Goal: Information Seeking & Learning: Learn about a topic

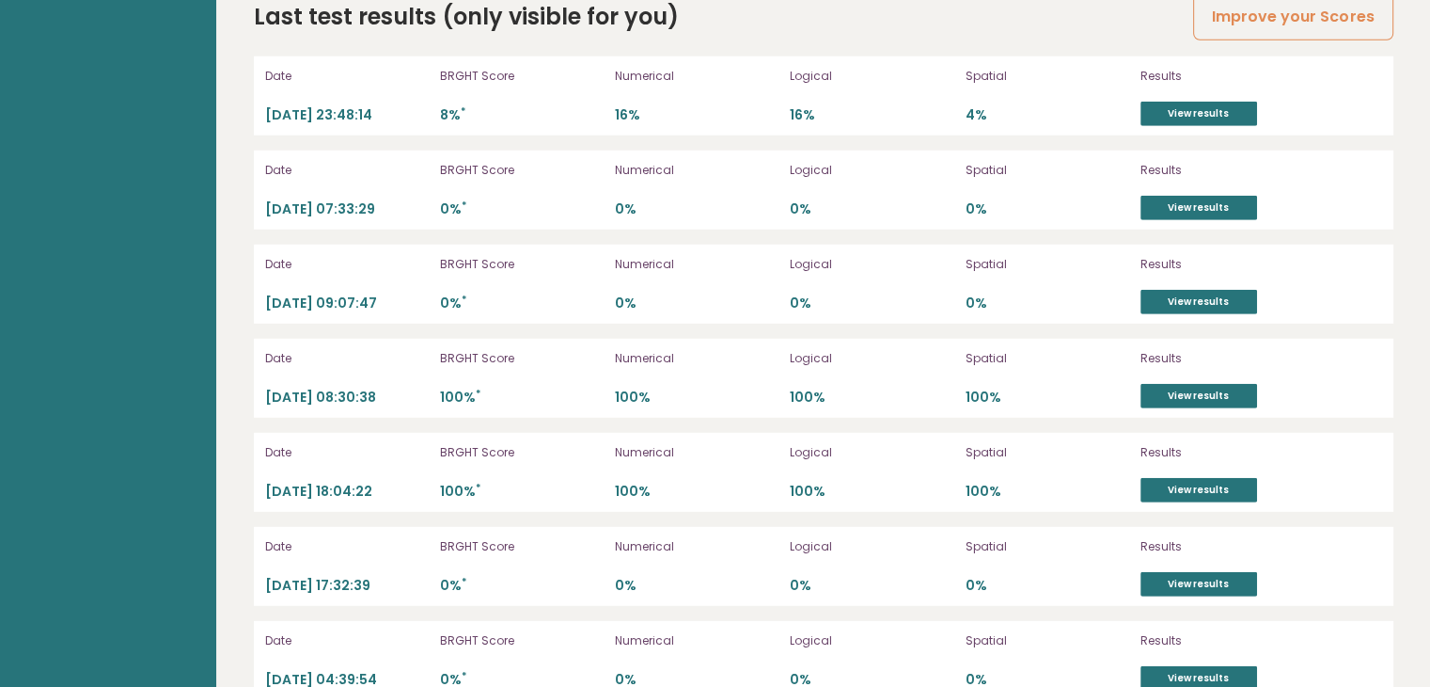
scroll to position [5424, 0]
click at [1168, 391] on link "View results" at bounding box center [1199, 395] width 117 height 24
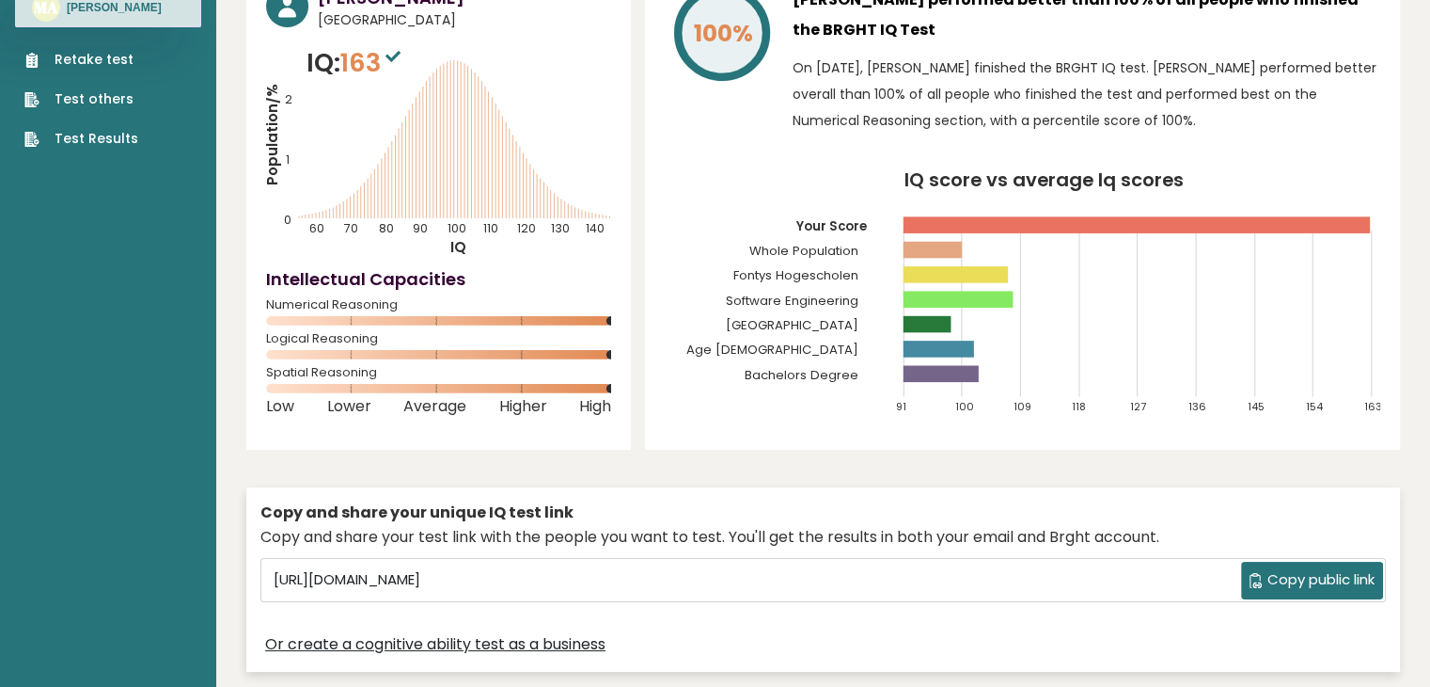
scroll to position [0, 0]
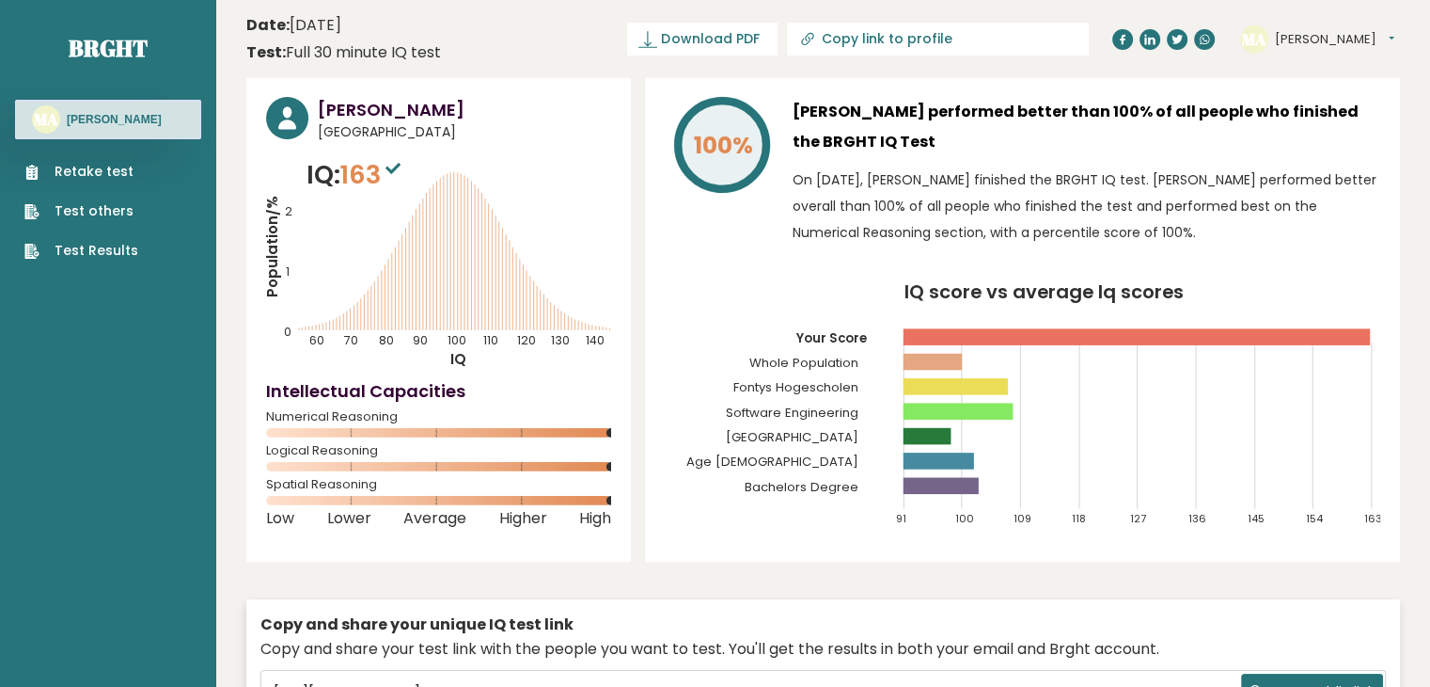
click at [124, 261] on nav "Brght MA Mohammed Alharbi Retake test Test others Test Results" at bounding box center [108, 132] width 186 height 265
click at [124, 261] on link "Test Results" at bounding box center [81, 251] width 114 height 20
click at [126, 48] on link "Brght" at bounding box center [108, 48] width 79 height 30
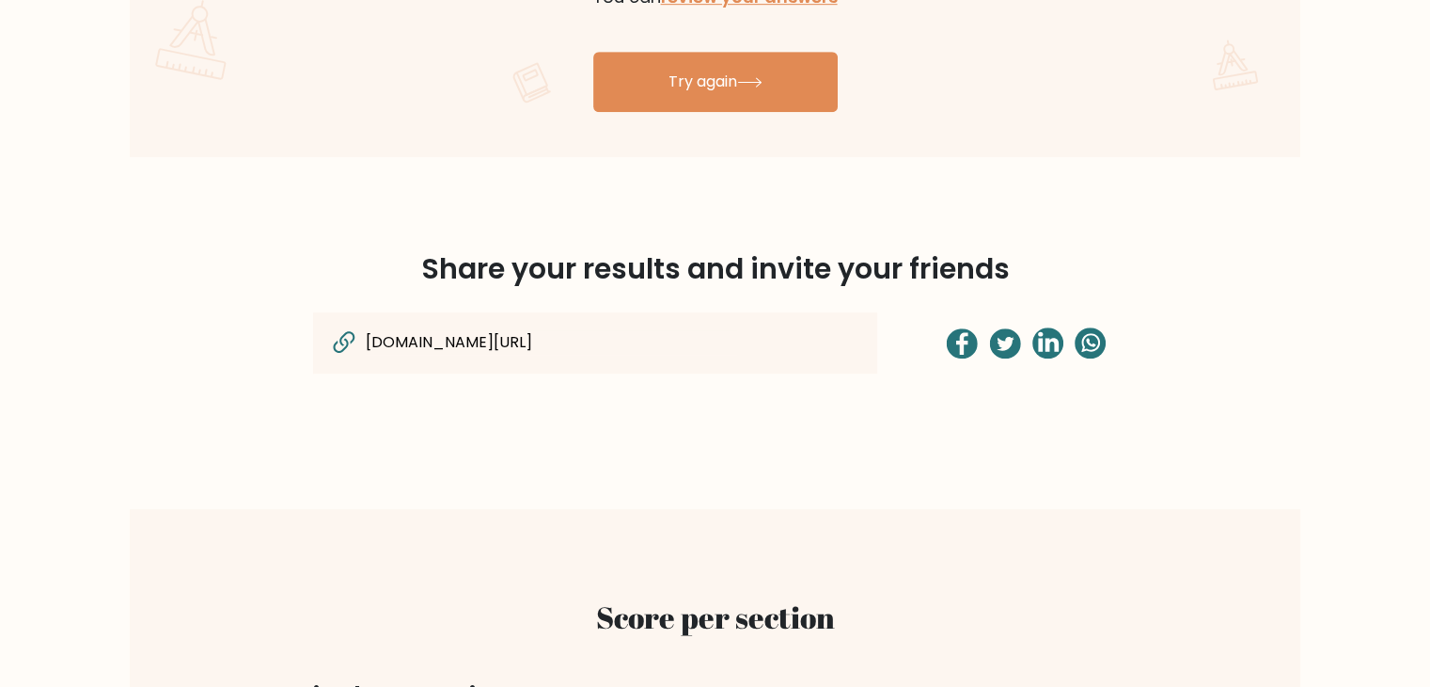
scroll to position [1575, 0]
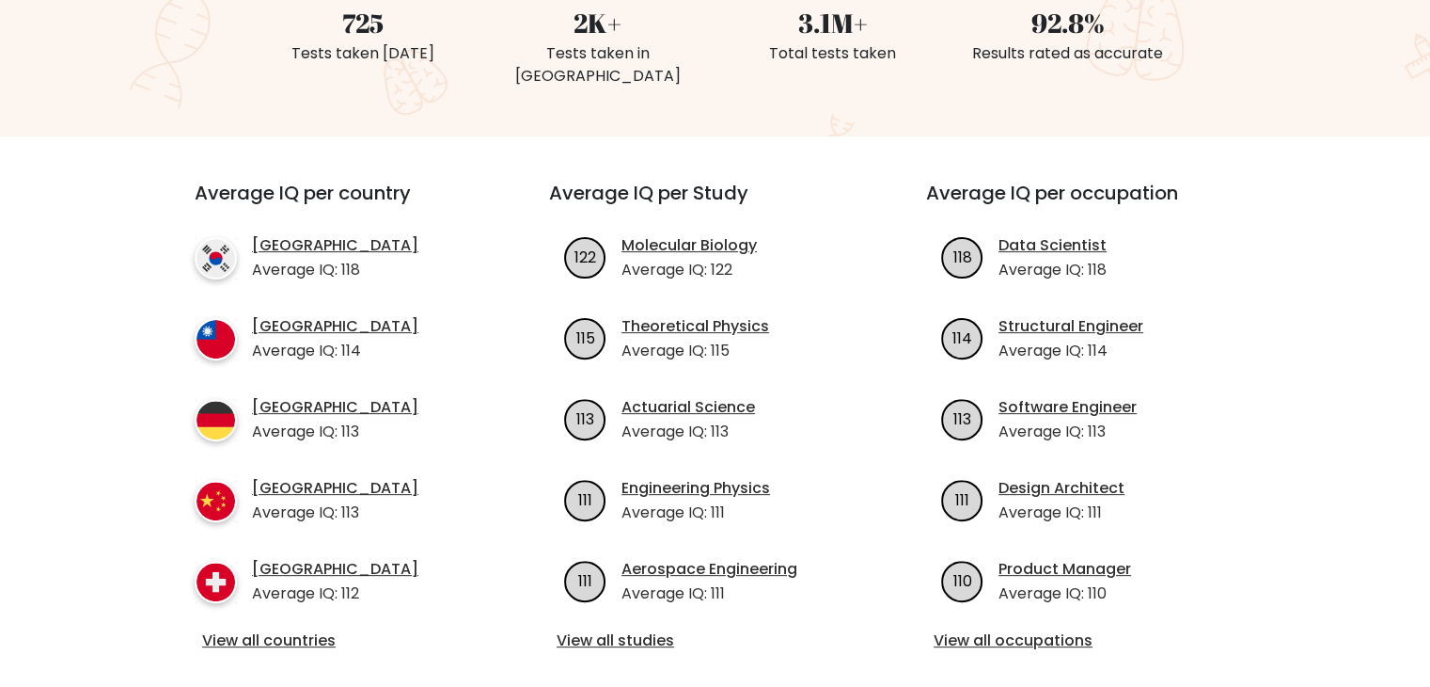
scroll to position [537, 0]
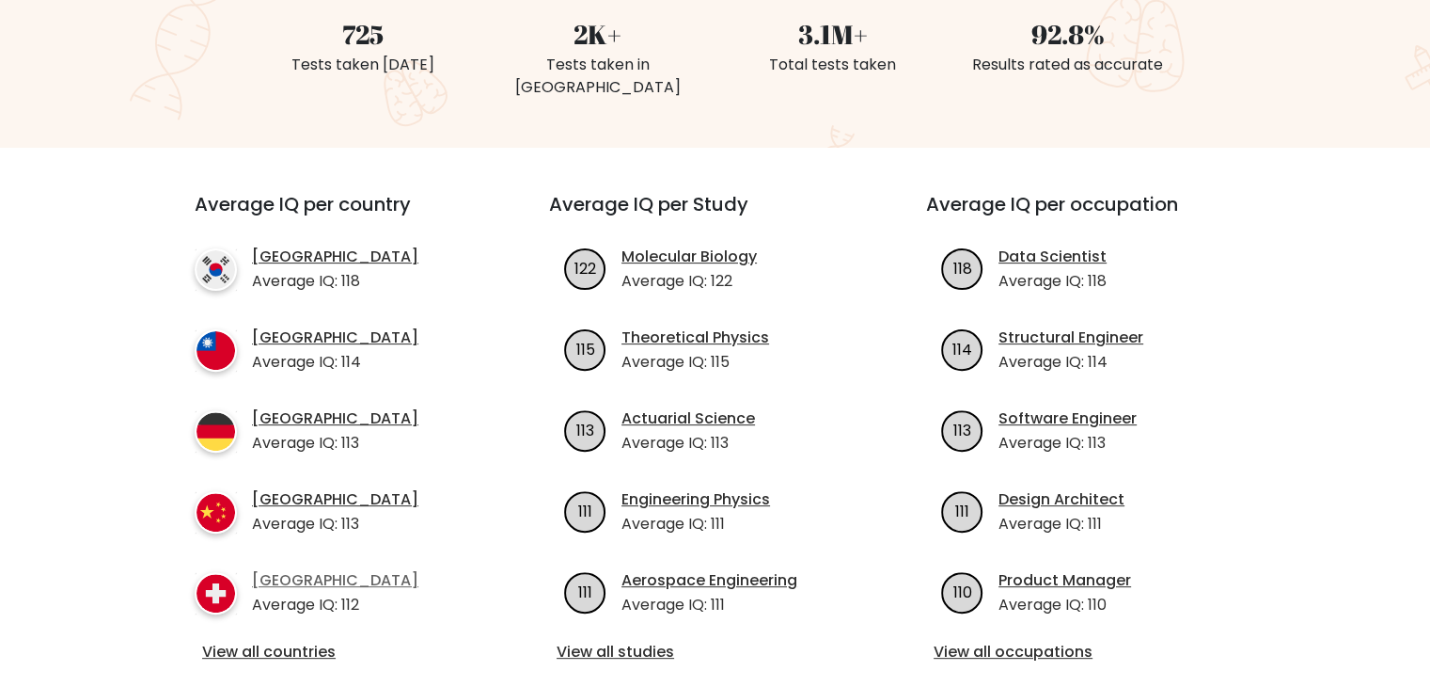
click at [312, 569] on link "[GEOGRAPHIC_DATA]" at bounding box center [335, 580] width 166 height 23
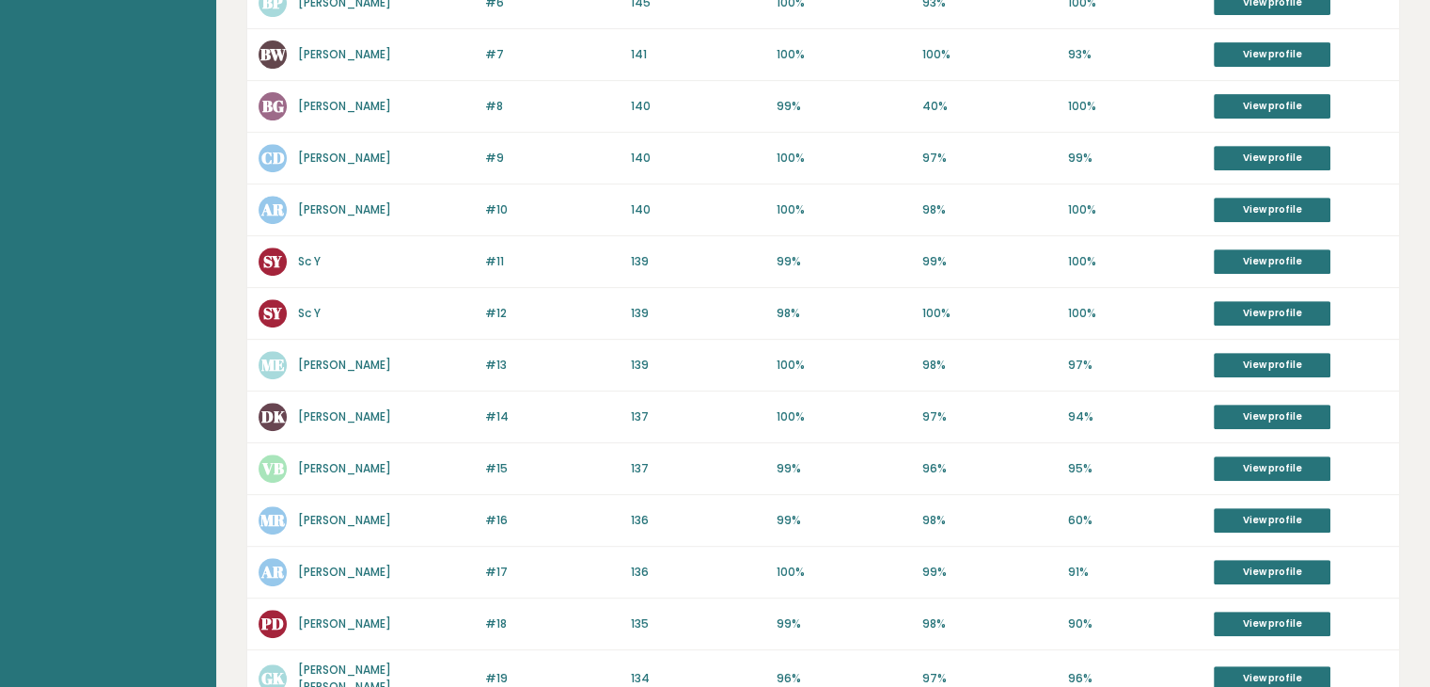
scroll to position [779, 0]
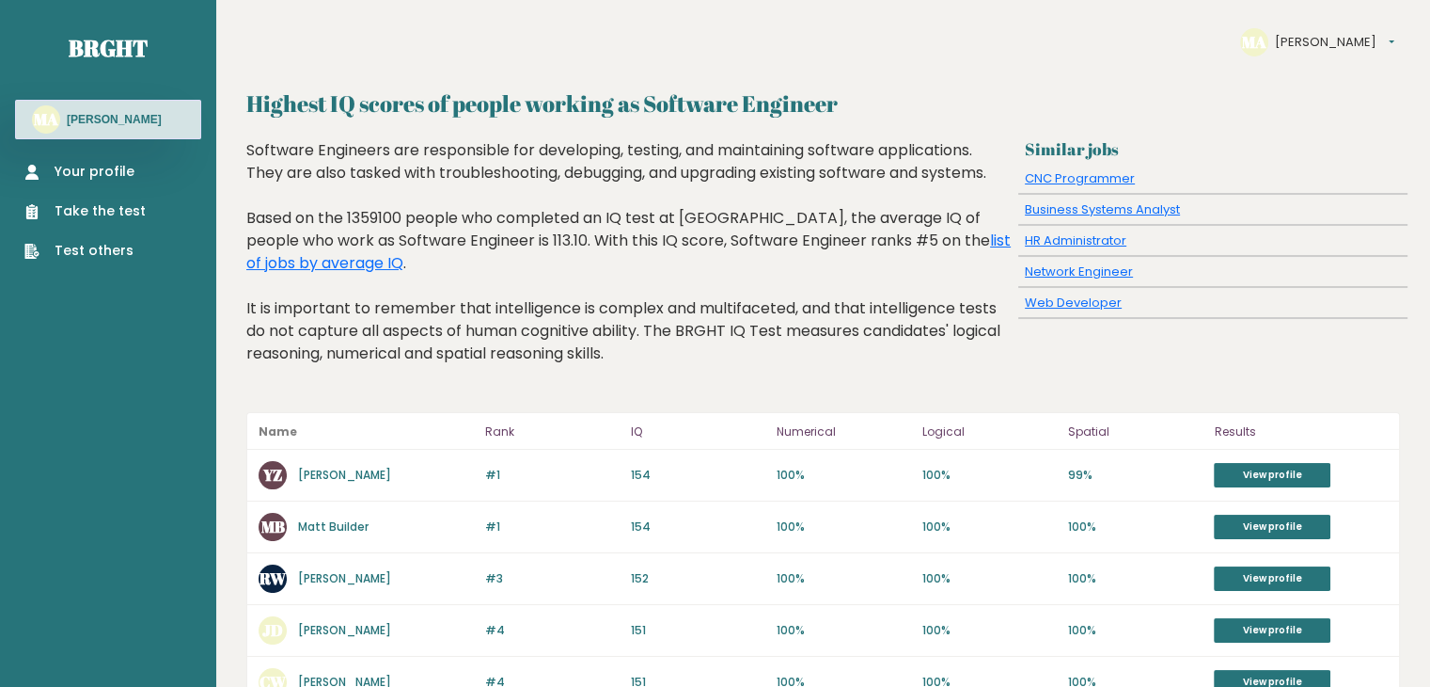
click at [918, 91] on h2 "Highest IQ scores of people working as Software Engineer" at bounding box center [823, 104] width 1154 height 34
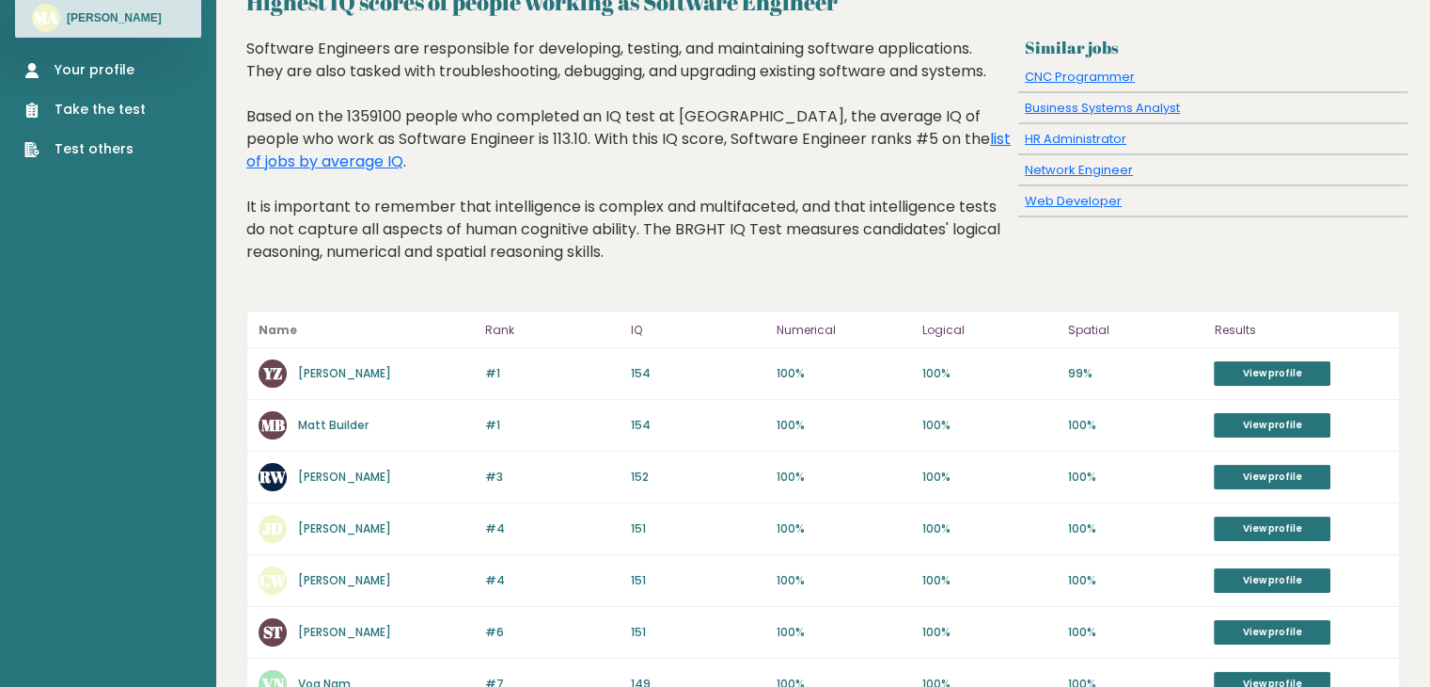
scroll to position [103, 0]
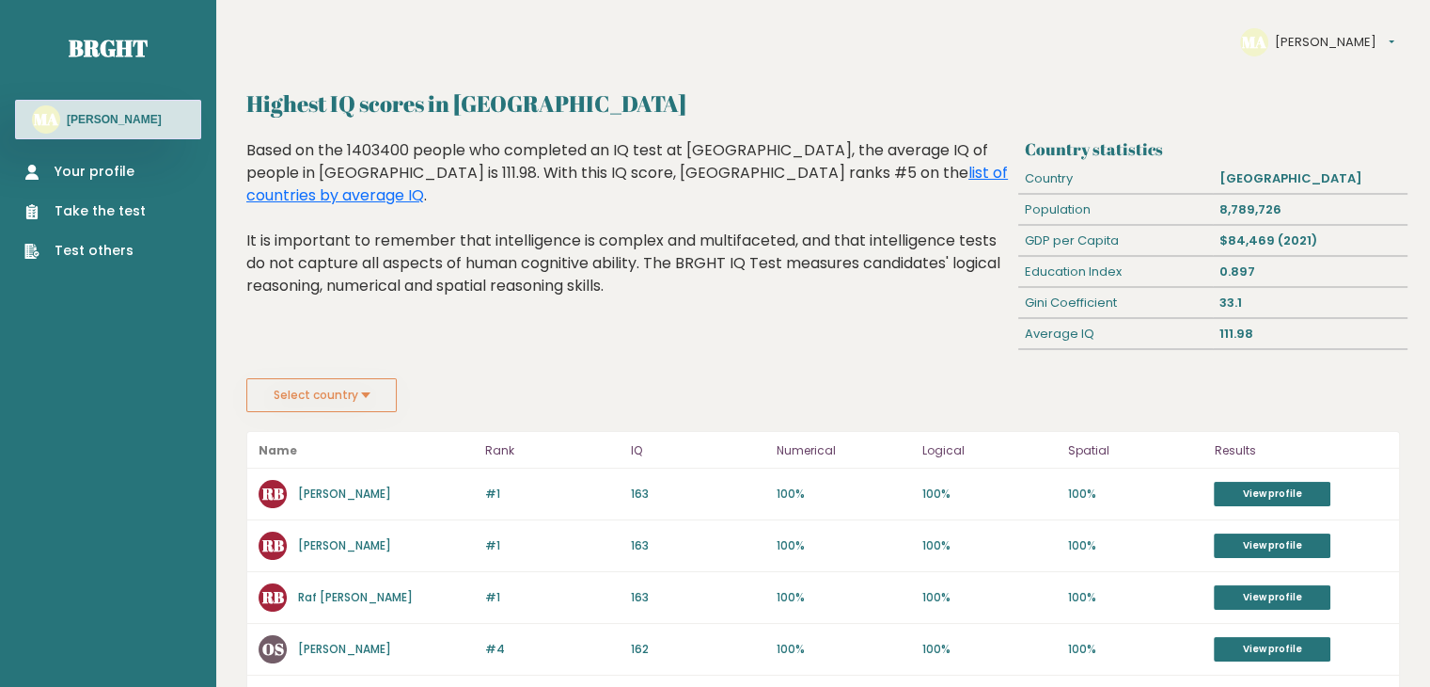
click at [359, 395] on button "Select country" at bounding box center [321, 395] width 150 height 34
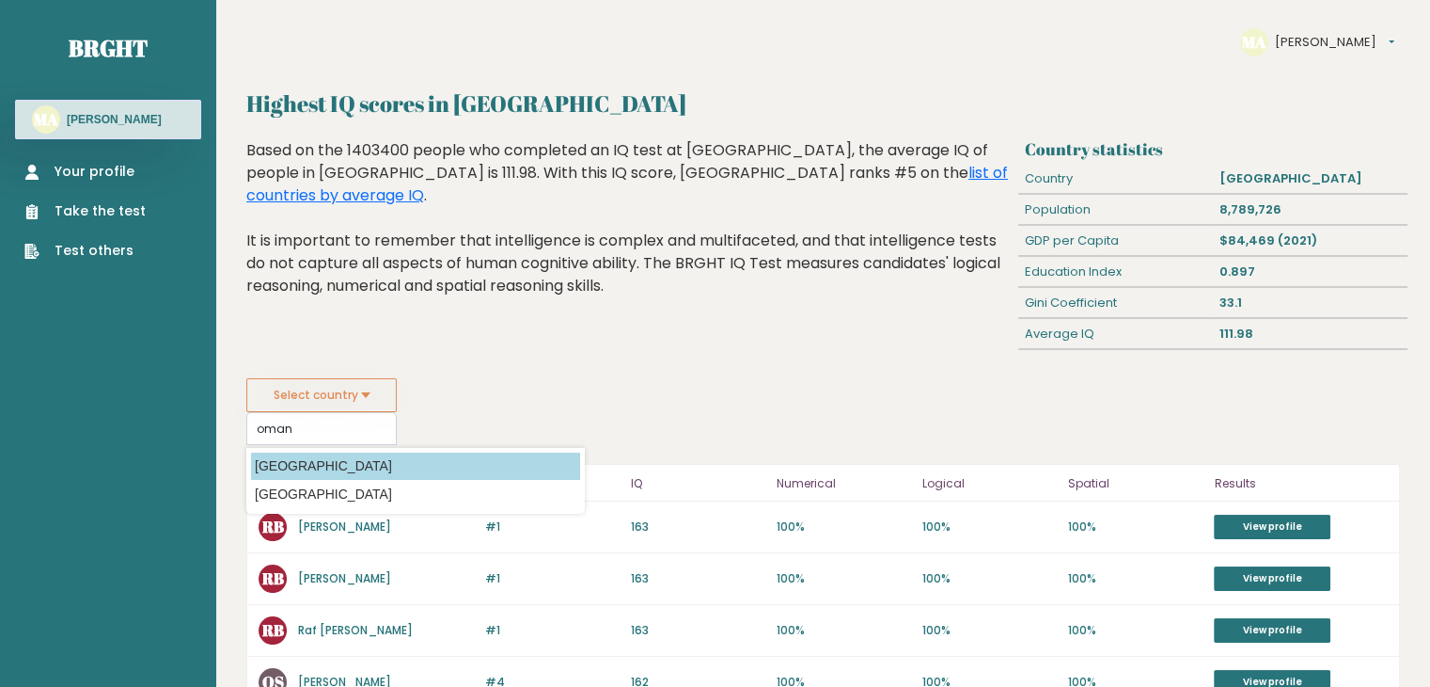
click at [331, 458] on option "[GEOGRAPHIC_DATA]" at bounding box center [415, 465] width 329 height 27
type input "[GEOGRAPHIC_DATA]"
